Goal: Transaction & Acquisition: Book appointment/travel/reservation

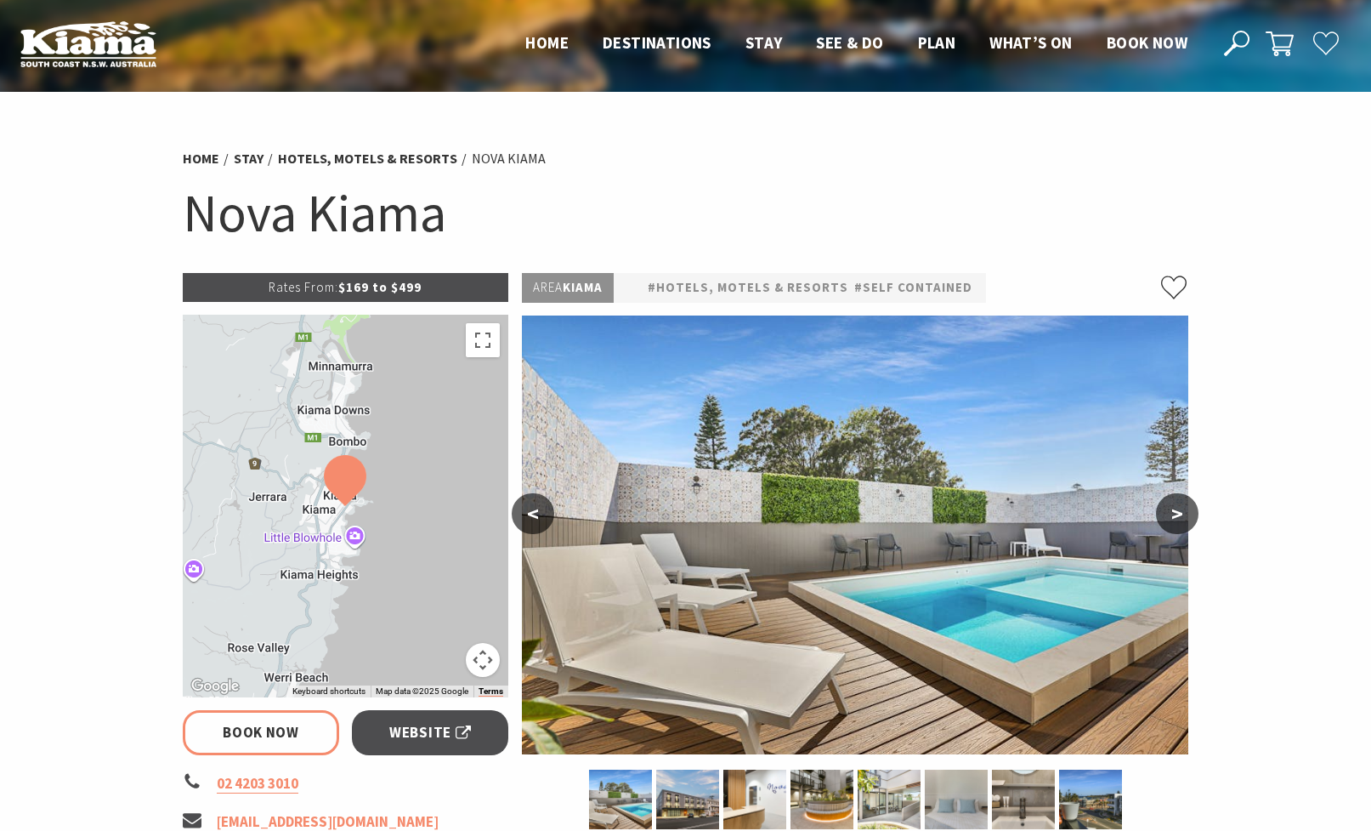
select select "3"
select select "2"
select select "3"
click at [1188, 512] on button ">" at bounding box center [1177, 513] width 43 height 41
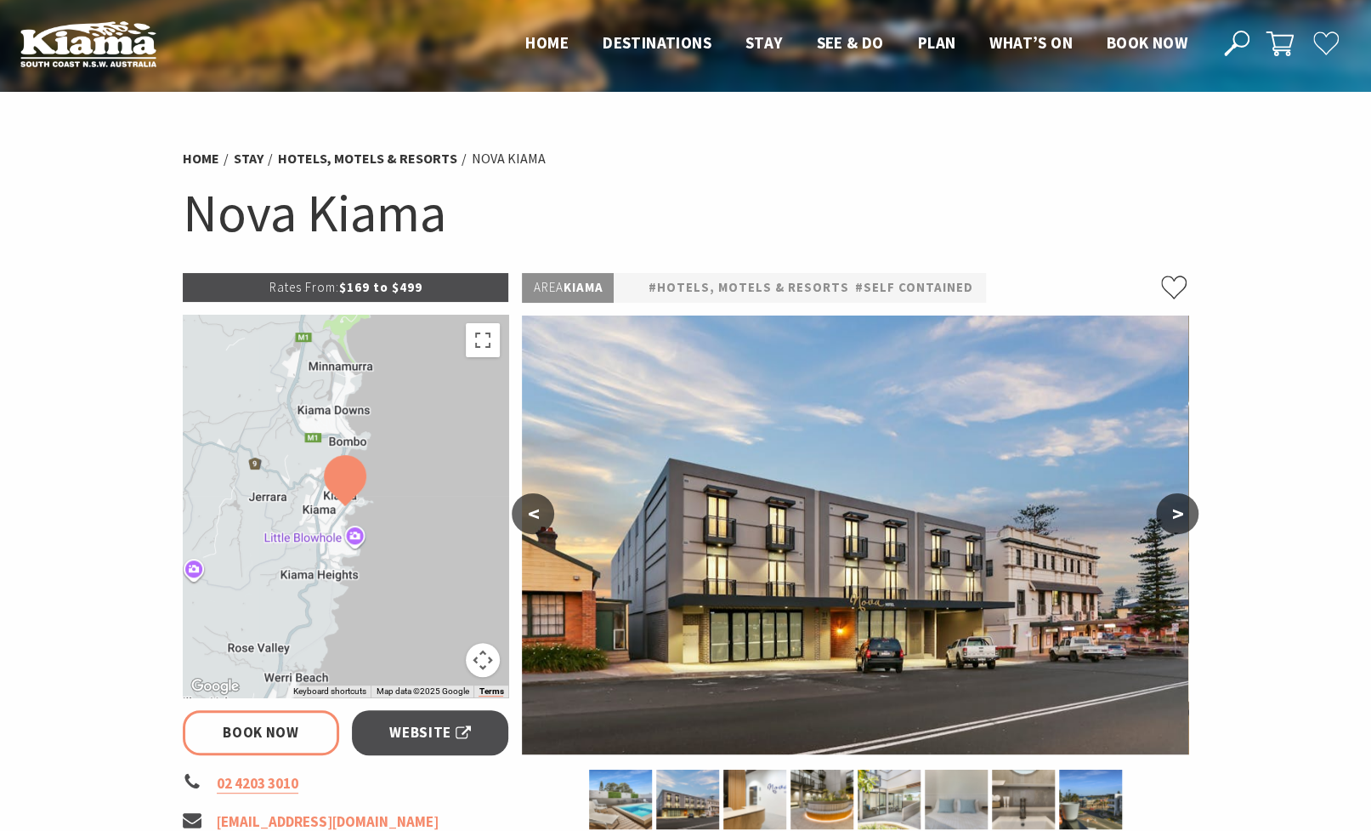
click at [1188, 512] on button ">" at bounding box center [1177, 513] width 43 height 41
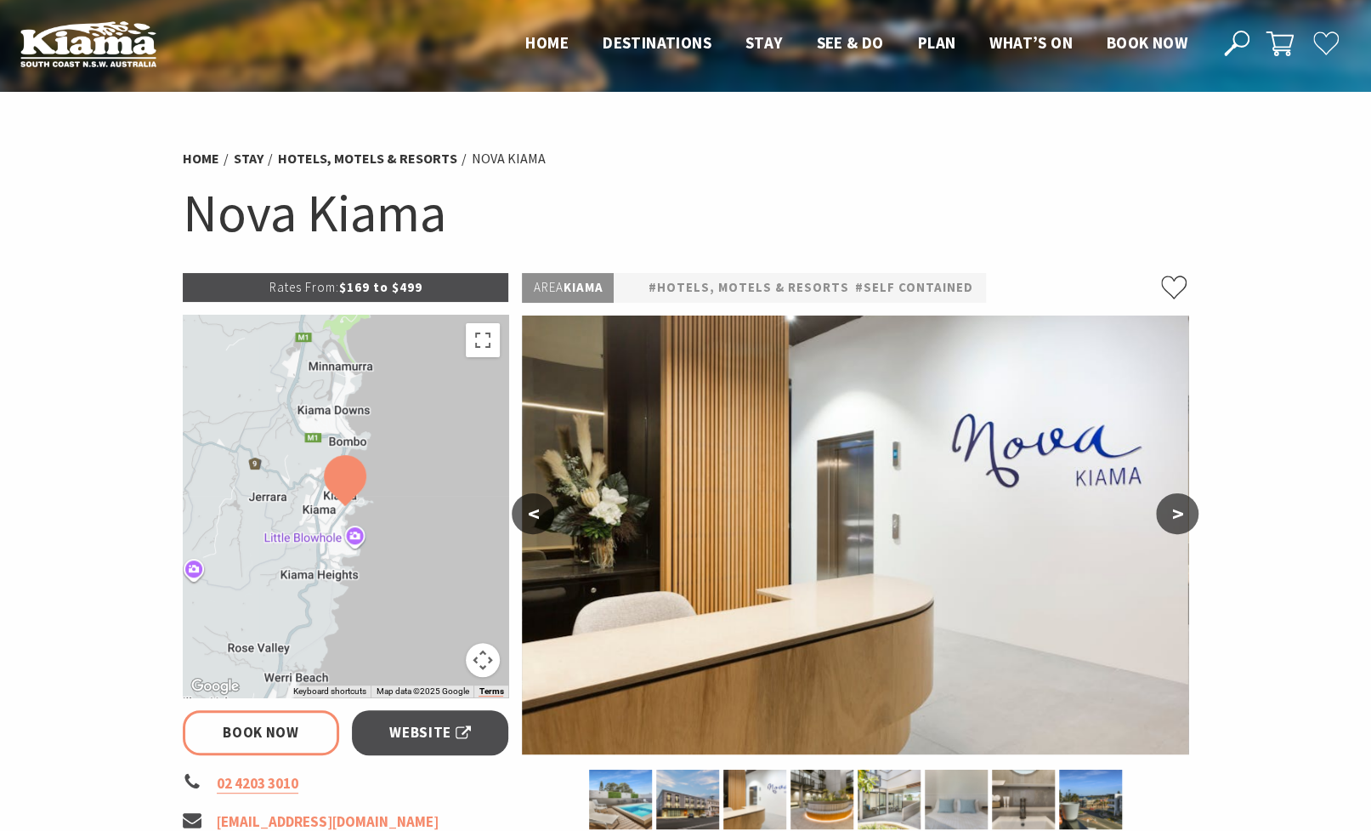
click at [1188, 512] on button ">" at bounding box center [1177, 513] width 43 height 41
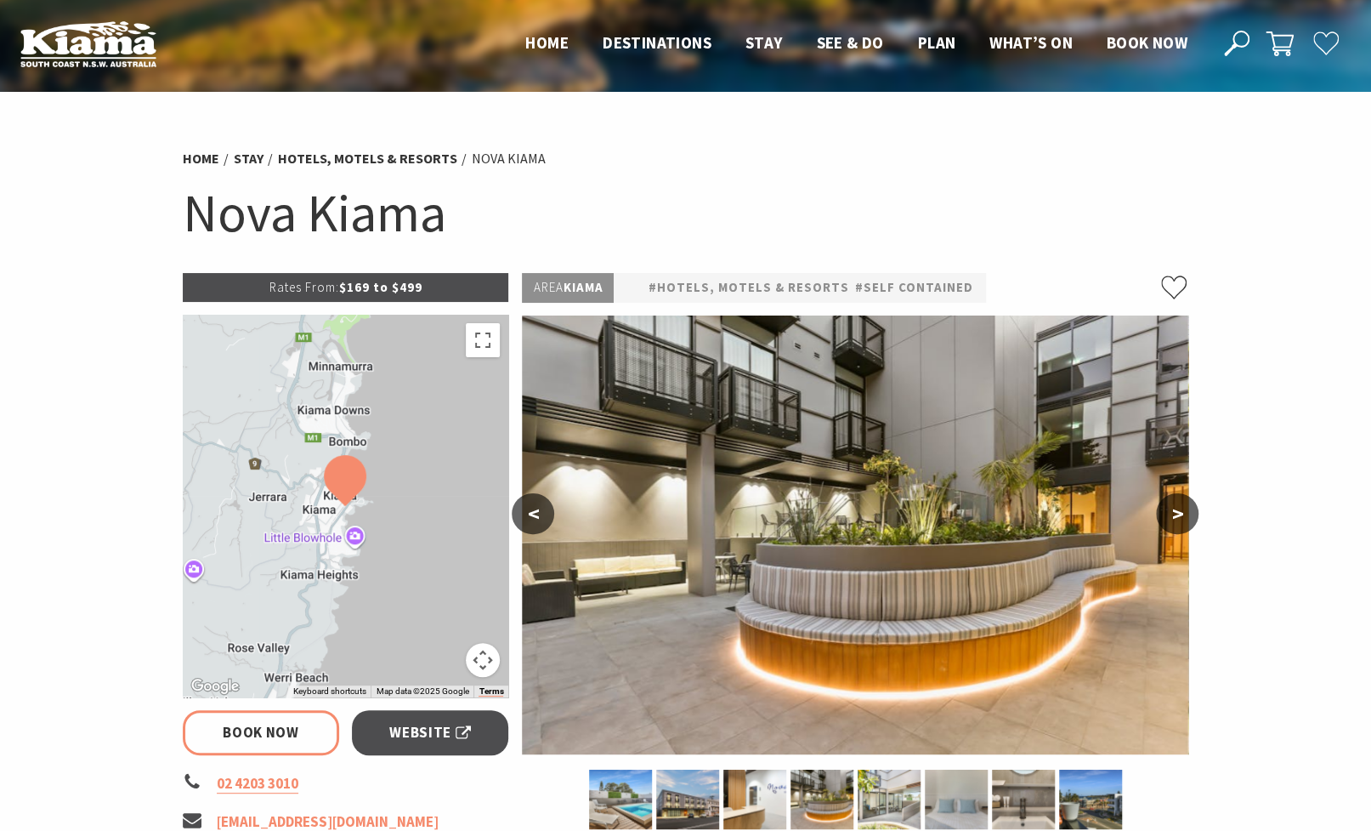
click at [1188, 512] on button ">" at bounding box center [1177, 513] width 43 height 41
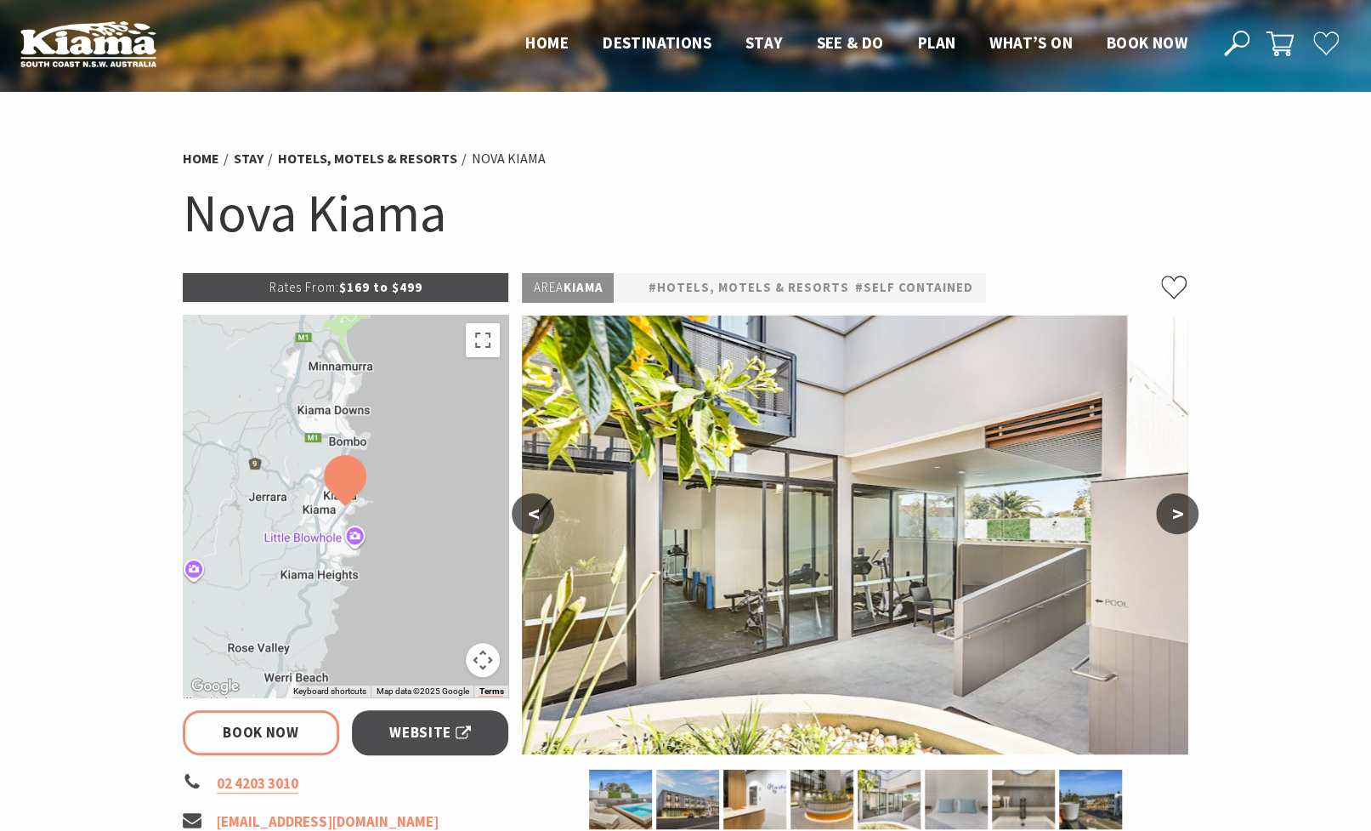
click at [1188, 512] on button ">" at bounding box center [1177, 513] width 43 height 41
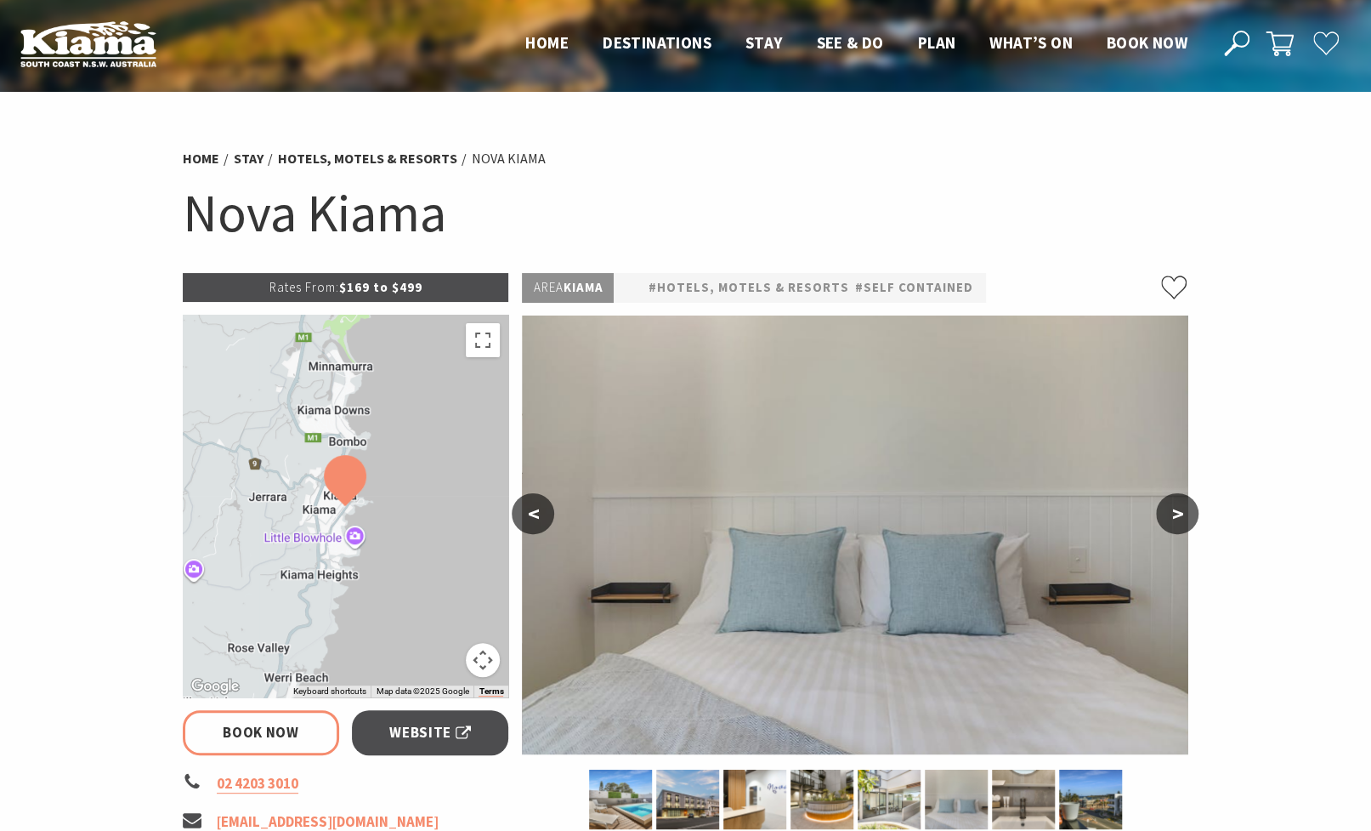
click at [1188, 512] on button ">" at bounding box center [1177, 513] width 43 height 41
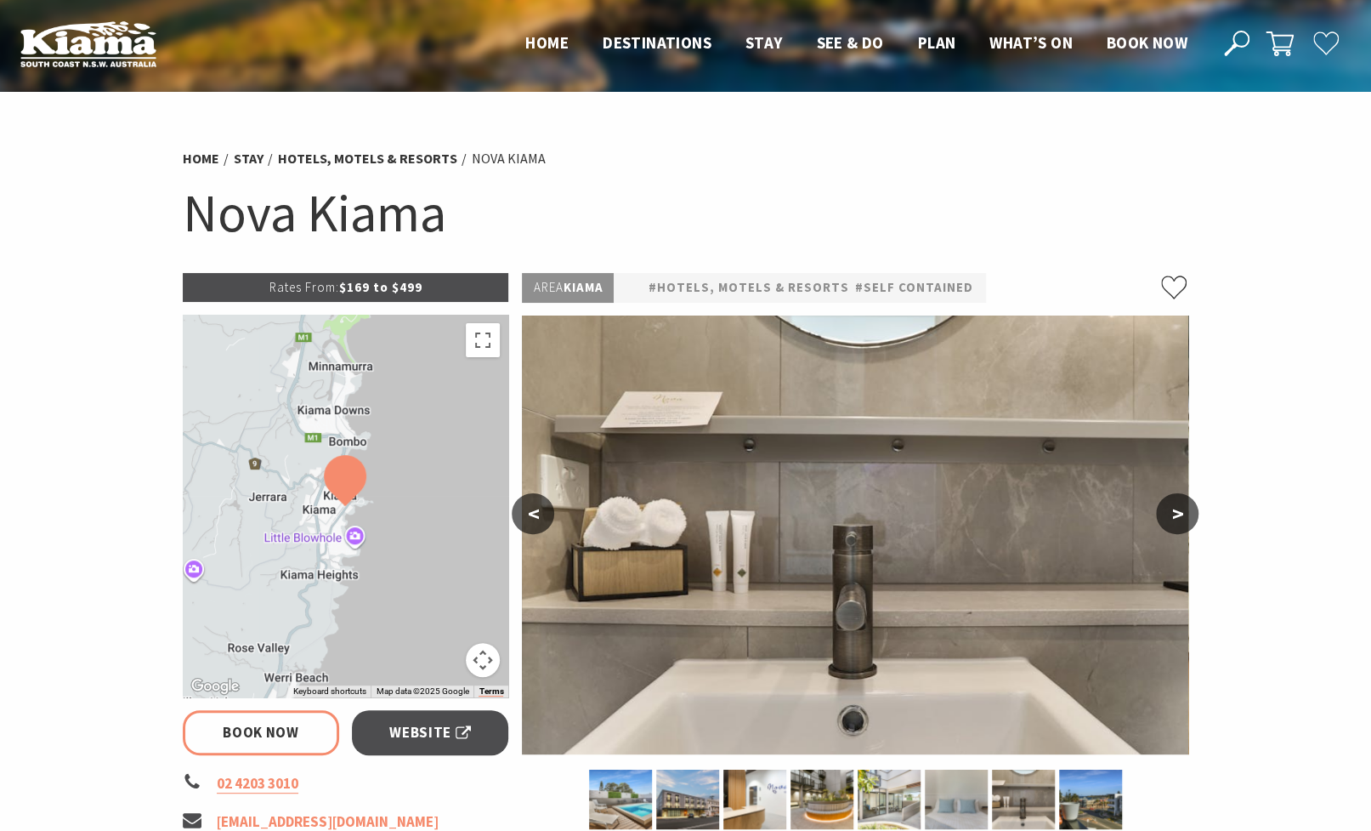
click at [1188, 512] on button ">" at bounding box center [1177, 513] width 43 height 41
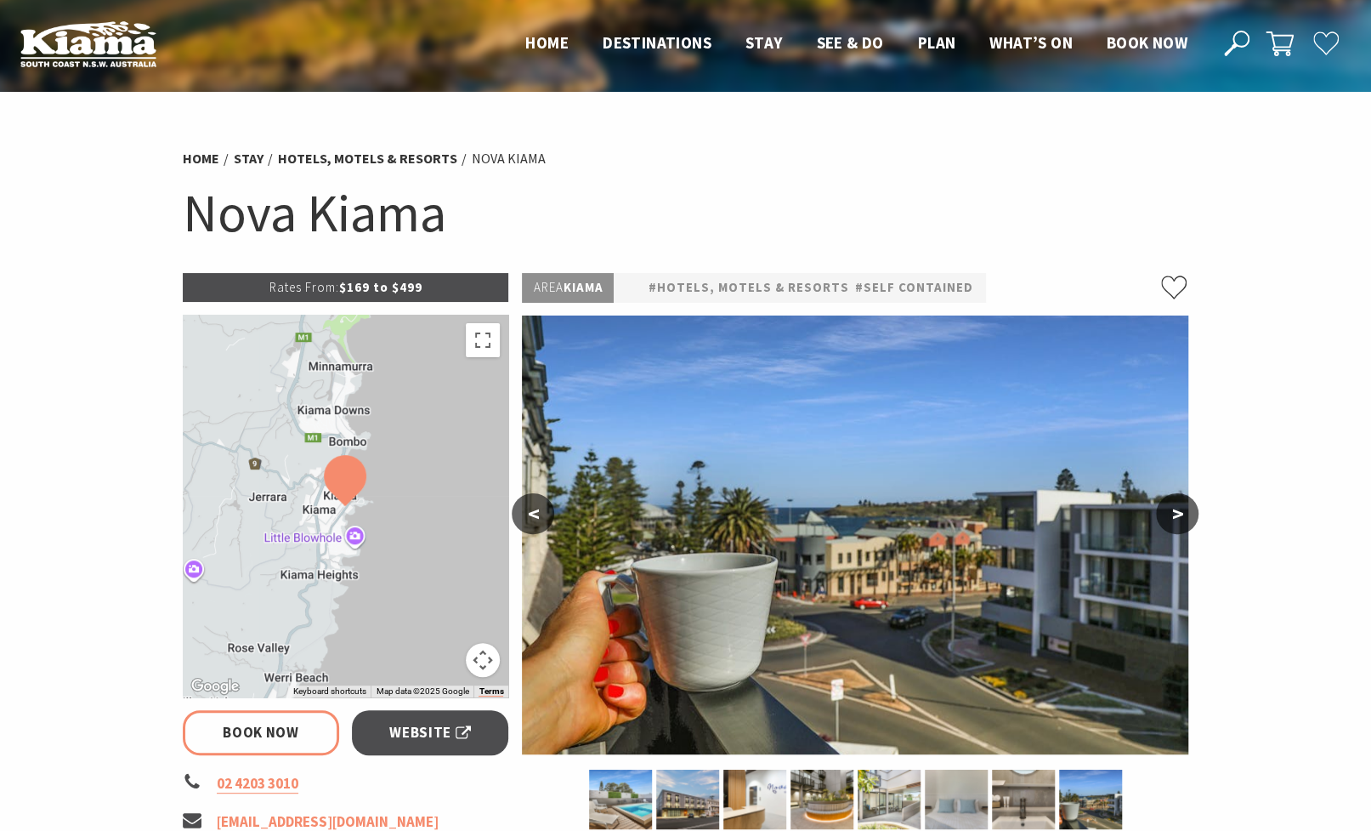
click at [1188, 512] on button ">" at bounding box center [1177, 513] width 43 height 41
click at [1175, 514] on button ">" at bounding box center [1177, 513] width 43 height 41
click at [1173, 514] on button ">" at bounding box center [1177, 513] width 43 height 41
